Goal: Information Seeking & Learning: Find specific page/section

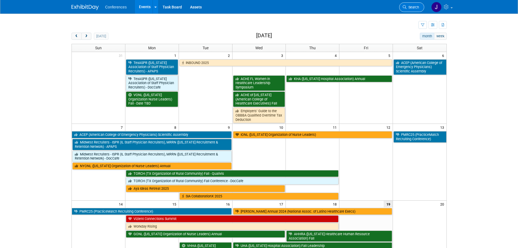
click at [417, 7] on span "Search" at bounding box center [413, 7] width 13 height 4
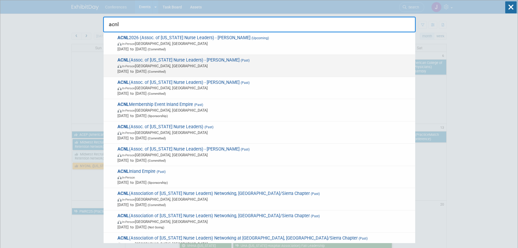
type input "acnl"
click at [286, 69] on span "Feb 10, 2025 to Feb 12, 2025 (Committed)" at bounding box center [265, 71] width 295 height 5
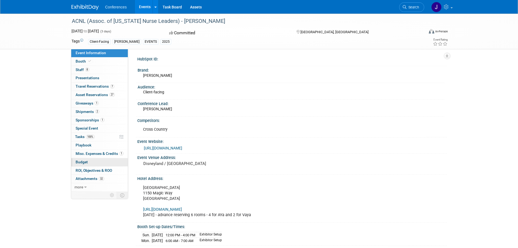
click at [79, 160] on span "Budget" at bounding box center [82, 162] width 12 height 4
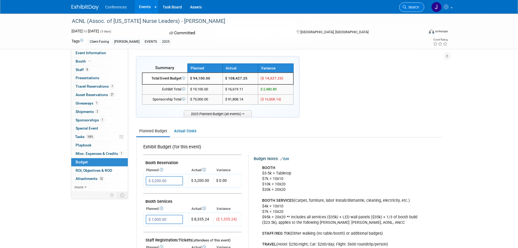
click at [410, 7] on span "Search" at bounding box center [413, 7] width 13 height 4
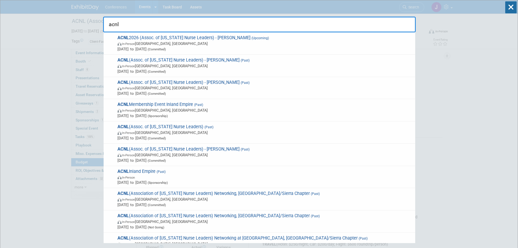
type input "acnl"
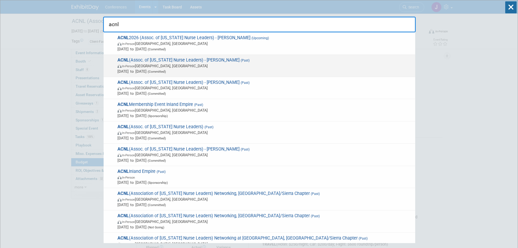
click at [201, 59] on span "ACNL (Assoc. of California Nurse Leaders) - Aya (Past) In-Person Anaheim, CA Fe…" at bounding box center [264, 65] width 297 height 17
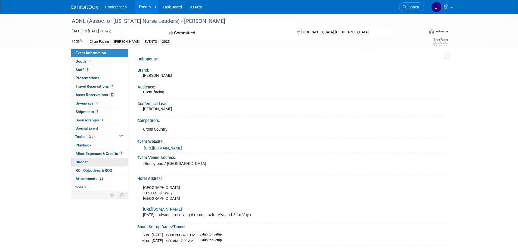
click at [98, 162] on link "Budget" at bounding box center [99, 162] width 57 height 8
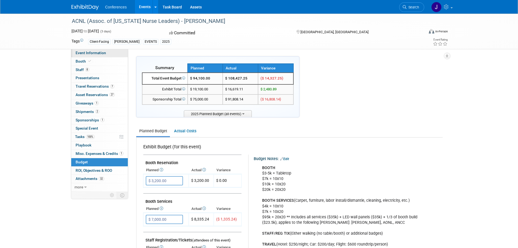
click at [93, 50] on link "Event Information" at bounding box center [99, 53] width 57 height 8
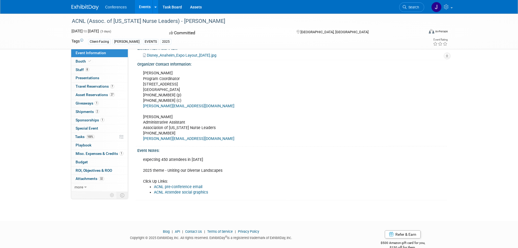
scroll to position [272, 0]
click at [90, 63] on link "Booth" at bounding box center [99, 61] width 57 height 8
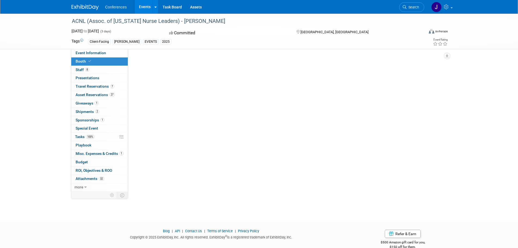
scroll to position [0, 0]
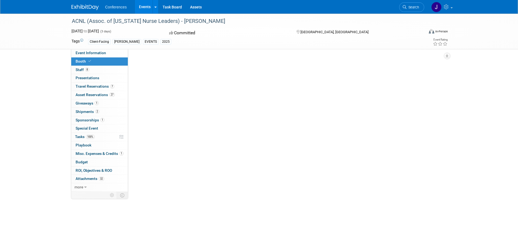
select select "8'x20'"
select select "Yes"
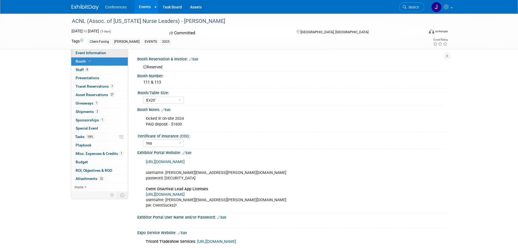
click at [87, 50] on link "Event Information" at bounding box center [99, 53] width 57 height 8
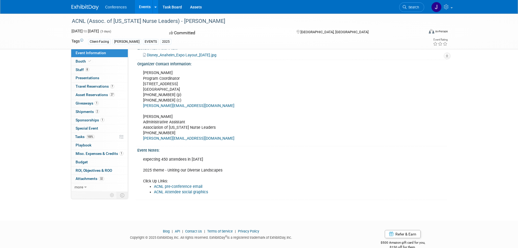
scroll to position [272, 0]
click at [414, 9] on span "Search" at bounding box center [413, 7] width 13 height 4
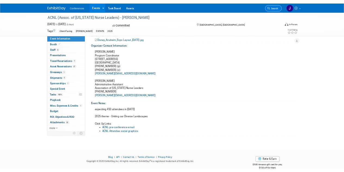
scroll to position [0, 0]
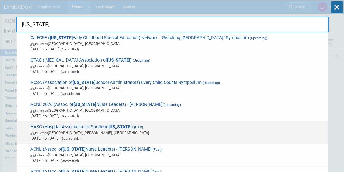
click at [102, 134] on span "In-Person Indian Wells, CA" at bounding box center [177, 132] width 295 height 5
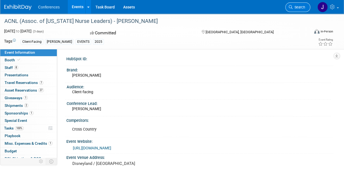
click at [301, 8] on span "Search" at bounding box center [299, 7] width 13 height 4
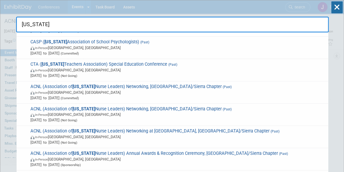
scroll to position [352, 0]
drag, startPoint x: 43, startPoint y: 23, endPoint x: 13, endPoint y: 22, distance: 29.4
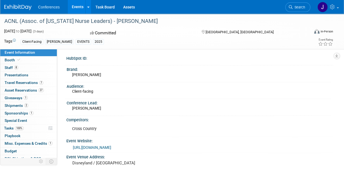
scroll to position [1, 0]
click at [303, 5] on span "Search" at bounding box center [299, 7] width 13 height 4
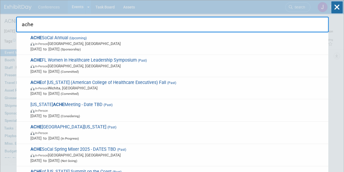
type input "ache"
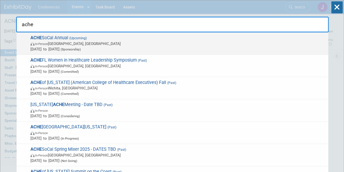
click at [140, 43] on span "In-Person Irvine, CA" at bounding box center [177, 43] width 295 height 5
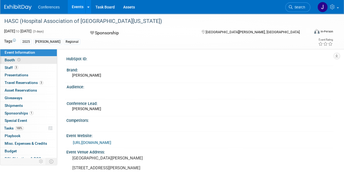
click at [7, 58] on span "Booth" at bounding box center [13, 60] width 17 height 4
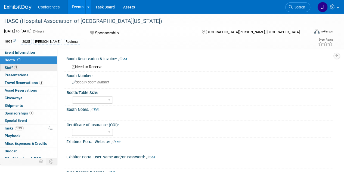
click at [5, 65] on link "3 Staff 3" at bounding box center [28, 67] width 57 height 7
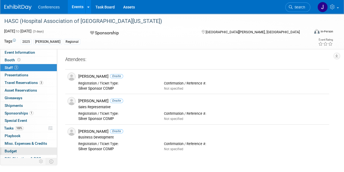
click at [16, 149] on span "Budget" at bounding box center [11, 151] width 12 height 4
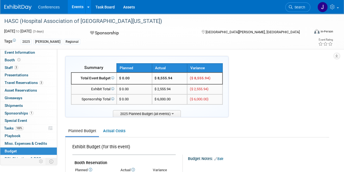
click at [20, 53] on span "Event Information" at bounding box center [20, 52] width 30 height 4
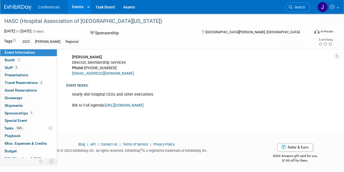
scroll to position [258, 0]
click at [5, 57] on link "Booth" at bounding box center [28, 59] width 57 height 7
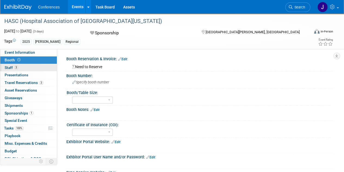
click at [6, 66] on span "Staff 3" at bounding box center [12, 67] width 14 height 4
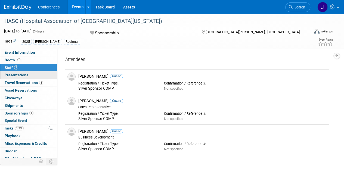
click at [7, 73] on span "Presentations 0" at bounding box center [17, 75] width 24 height 4
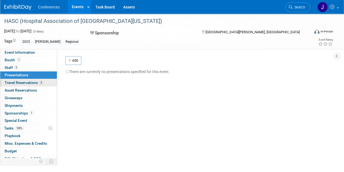
click at [7, 82] on span "Travel Reservations 3" at bounding box center [24, 82] width 39 height 4
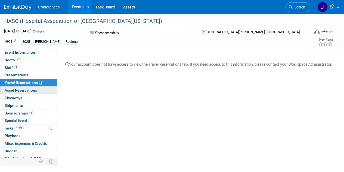
click at [10, 90] on span "Asset Reservations 0" at bounding box center [21, 90] width 32 height 4
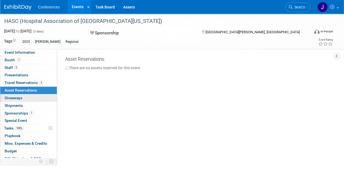
click at [12, 97] on span "Giveaways 0" at bounding box center [14, 98] width 18 height 4
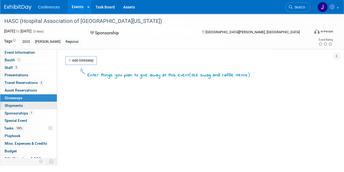
click at [12, 104] on span "Shipments 0" at bounding box center [14, 105] width 18 height 4
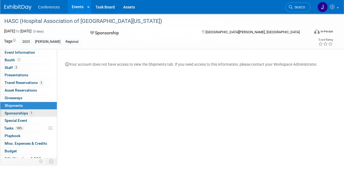
click at [13, 114] on span "Sponsorships 1" at bounding box center [19, 113] width 29 height 4
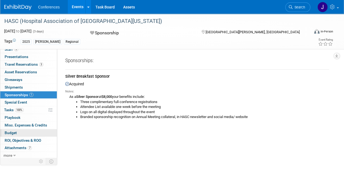
scroll to position [1, 0]
click at [10, 131] on span "Budget" at bounding box center [11, 132] width 12 height 4
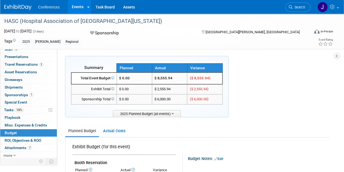
scroll to position [0, 0]
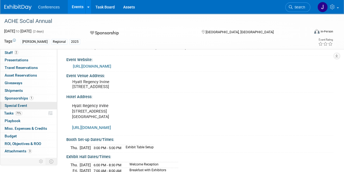
scroll to position [18, 0]
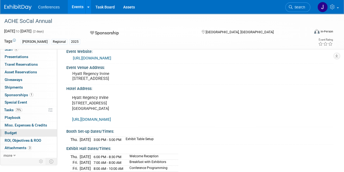
click at [19, 130] on link "Budget" at bounding box center [28, 132] width 57 height 7
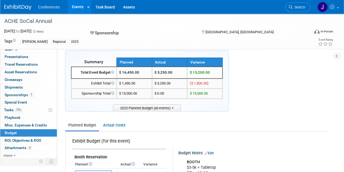
scroll to position [6, 0]
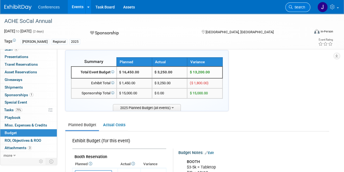
click at [295, 6] on span "Search" at bounding box center [299, 7] width 13 height 4
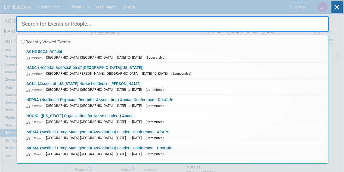
scroll to position [1, 0]
click at [74, 23] on input "text" at bounding box center [172, 24] width 313 height 16
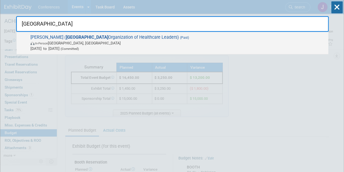
type input "san diego"
click at [73, 46] on span "Feb 7, 2025 to Feb 7, 2025 (Committed)" at bounding box center [177, 48] width 295 height 5
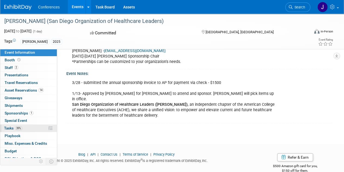
scroll to position [18, 0]
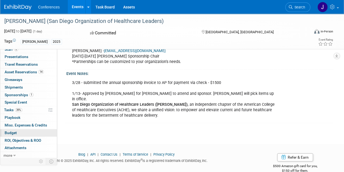
click at [15, 134] on link "Budget" at bounding box center [28, 132] width 57 height 7
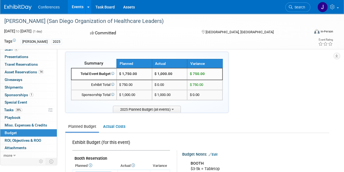
scroll to position [3, 0]
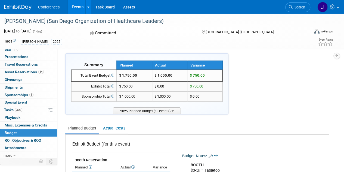
click at [298, 6] on span "Search" at bounding box center [299, 7] width 13 height 4
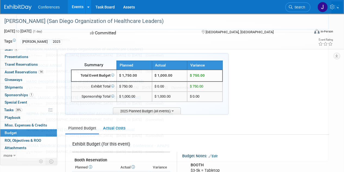
scroll to position [0, 0]
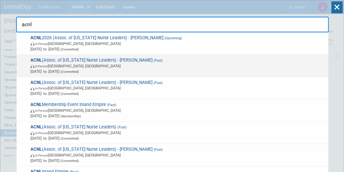
type input "acnl"
click at [183, 67] on span "In-Person [GEOGRAPHIC_DATA], [GEOGRAPHIC_DATA]" at bounding box center [177, 65] width 295 height 5
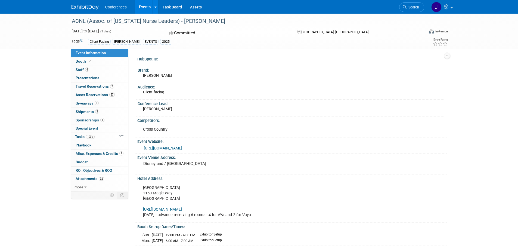
click at [344, 8] on span "Search" at bounding box center [413, 7] width 13 height 4
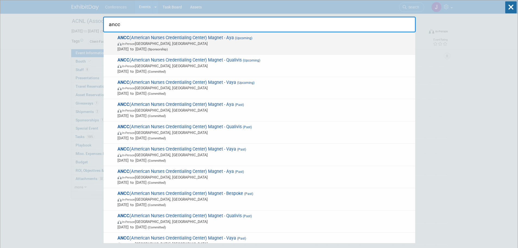
type input "ancc"
click at [286, 43] on span "In-Person [GEOGRAPHIC_DATA], [GEOGRAPHIC_DATA]" at bounding box center [265, 43] width 295 height 5
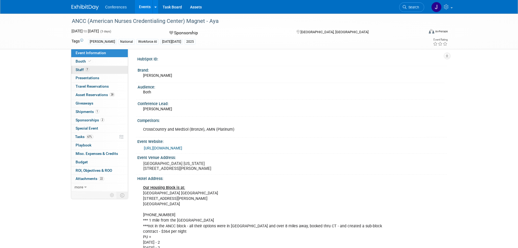
click at [77, 68] on span "Staff 7" at bounding box center [83, 69] width 14 height 4
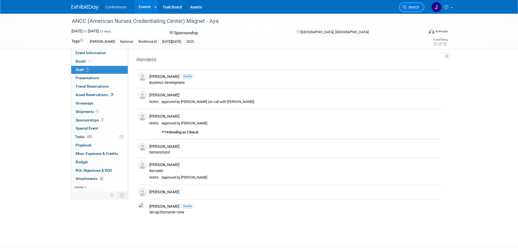
click at [417, 5] on link "Search" at bounding box center [412, 7] width 25 height 10
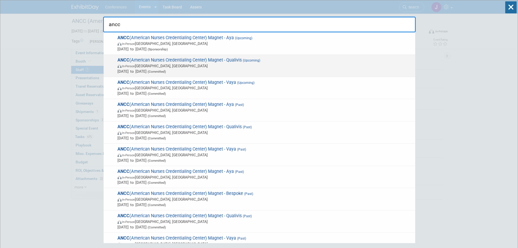
type input "ancc"
click at [300, 63] on span "In-Person Atlanta, GA" at bounding box center [265, 65] width 295 height 5
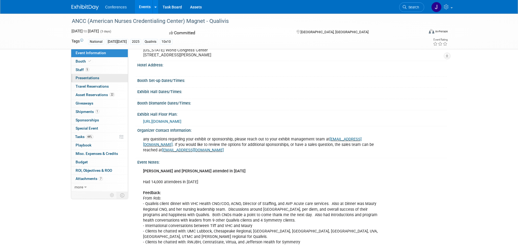
scroll to position [109, 0]
click at [105, 73] on link "5 Staff 5" at bounding box center [99, 70] width 57 height 8
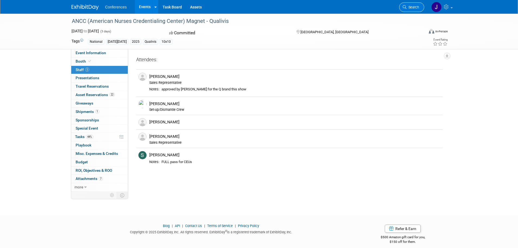
click at [420, 7] on link "Search" at bounding box center [412, 7] width 25 height 10
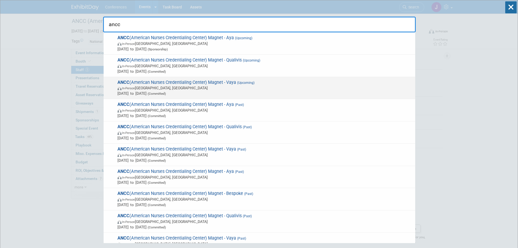
type input "ancc"
click at [328, 83] on span "ANCC (American Nurses Credentialing Center) Magnet - Vaya (Upcoming) In-Person …" at bounding box center [264, 88] width 297 height 17
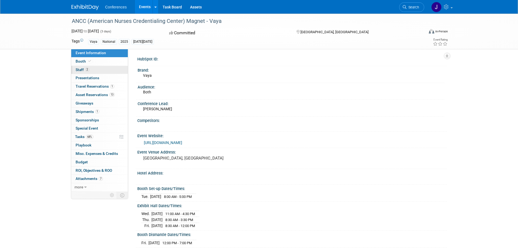
click at [96, 73] on link "2 Staff 2" at bounding box center [99, 70] width 57 height 8
